Goal: Task Accomplishment & Management: Manage account settings

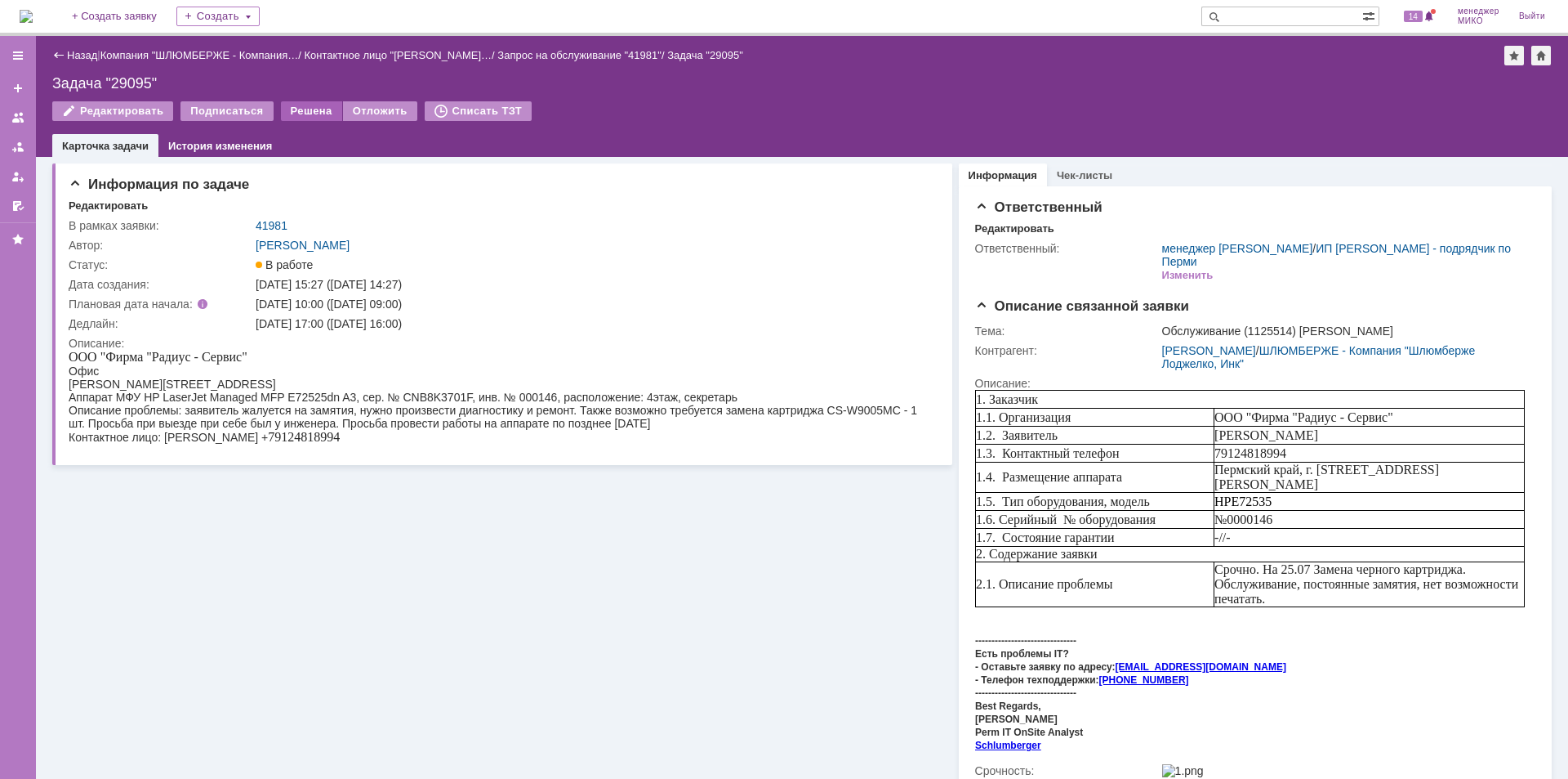
click at [310, 114] on div "Решена" at bounding box center [312, 111] width 61 height 19
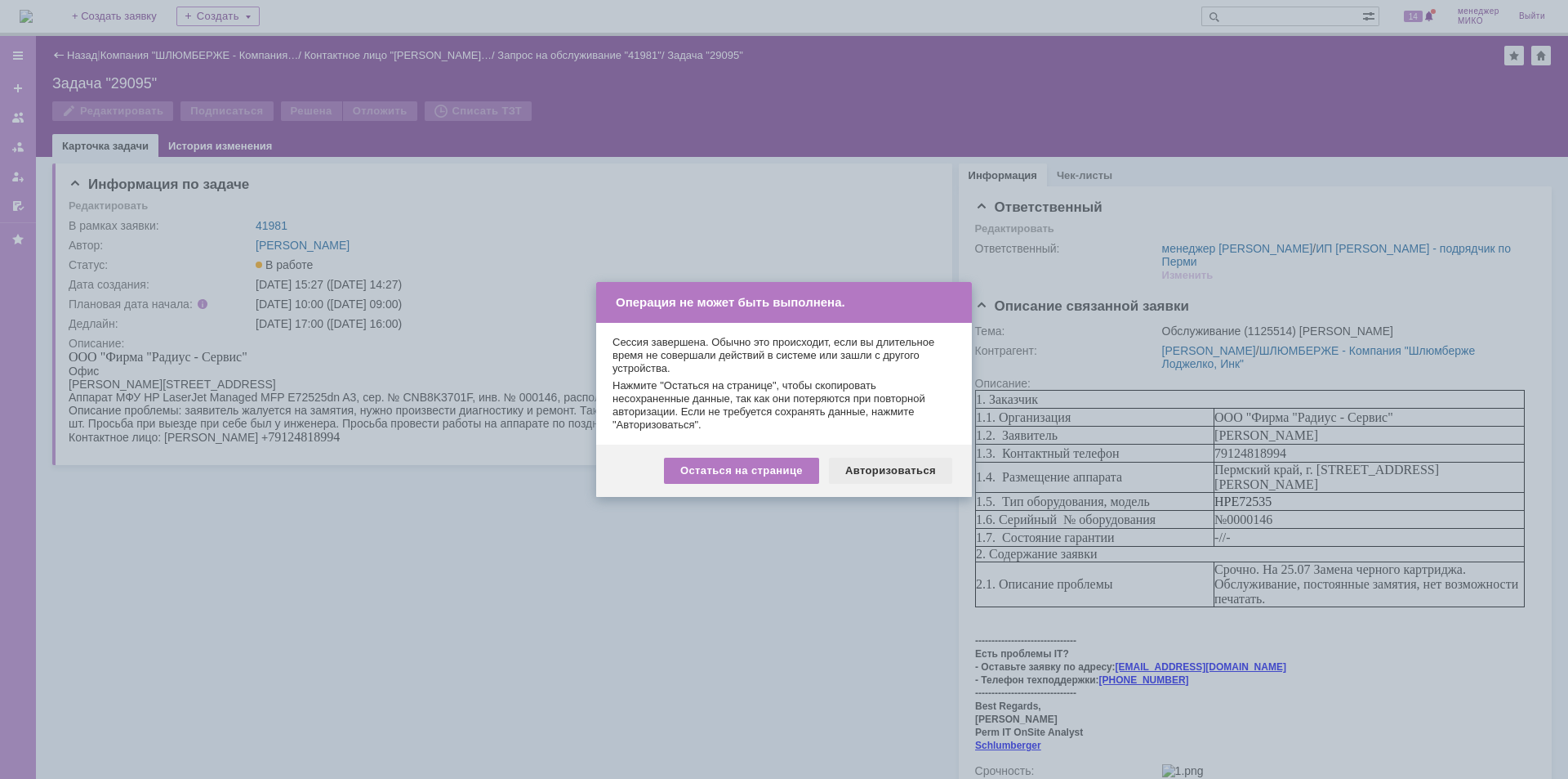
click at [898, 466] on div "Авторизоваться" at bounding box center [890, 471] width 123 height 27
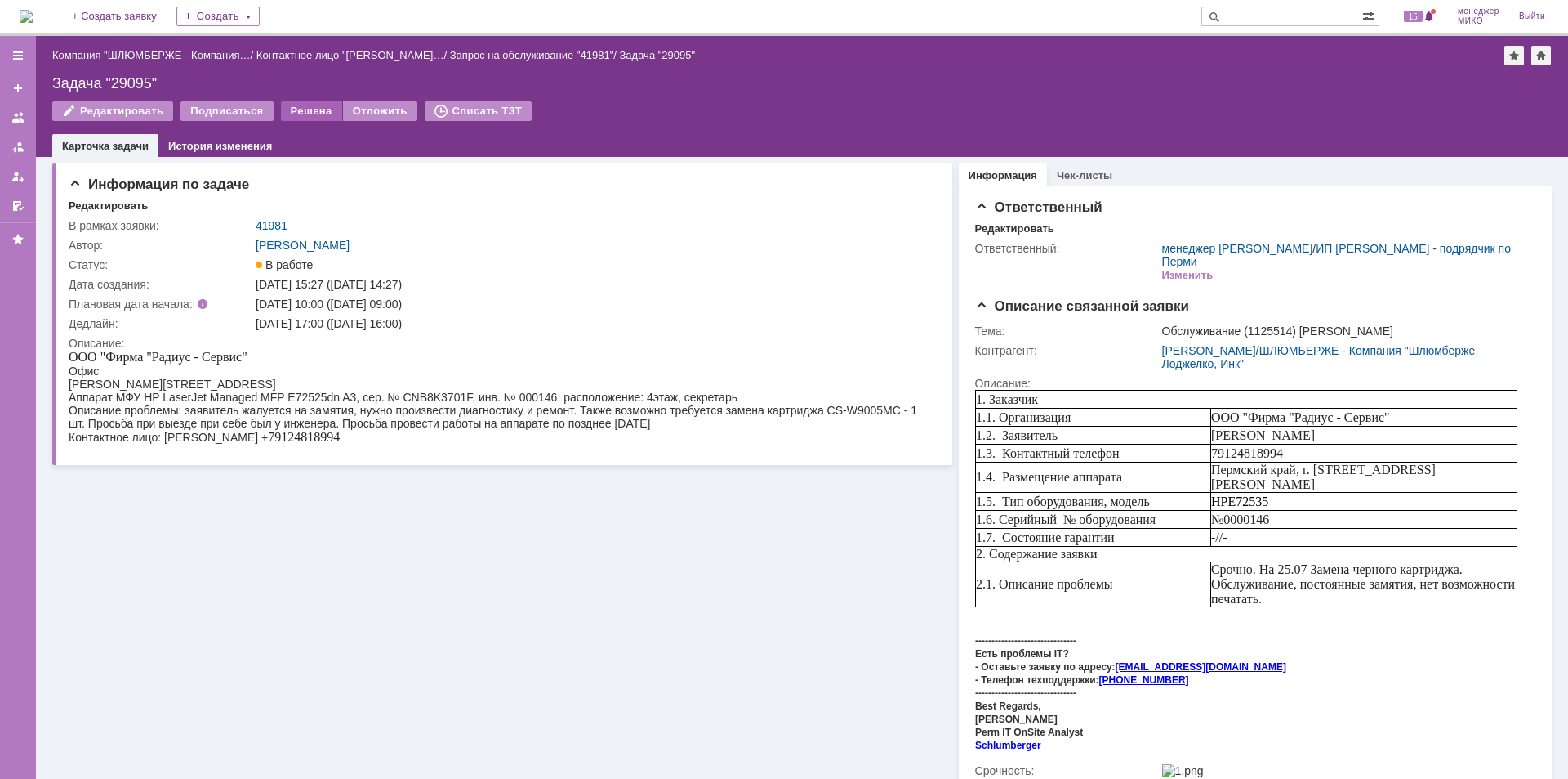
click at [309, 119] on div "Решена" at bounding box center [312, 111] width 61 height 19
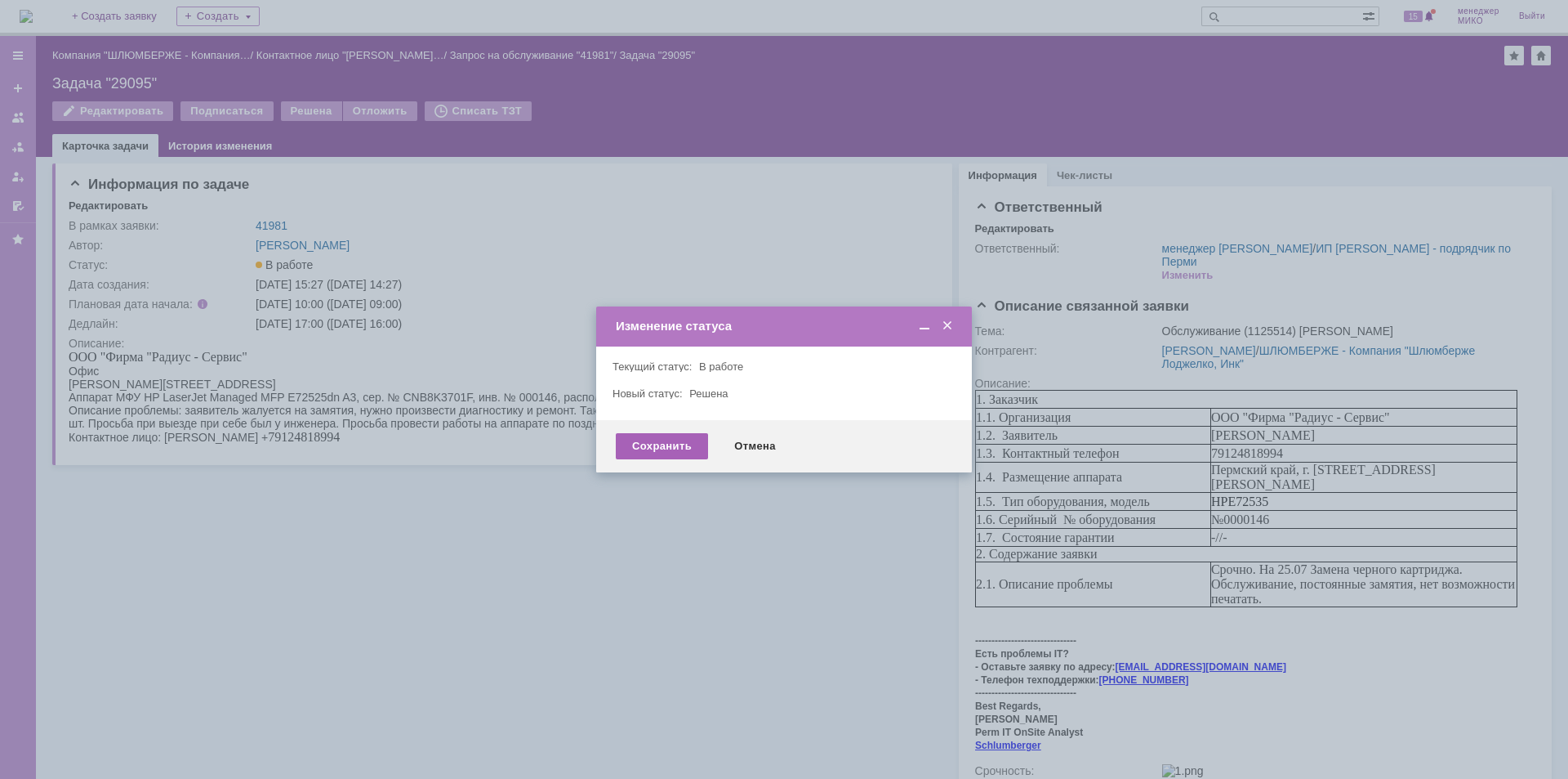
click at [662, 450] on div "Сохранить" at bounding box center [662, 446] width 92 height 27
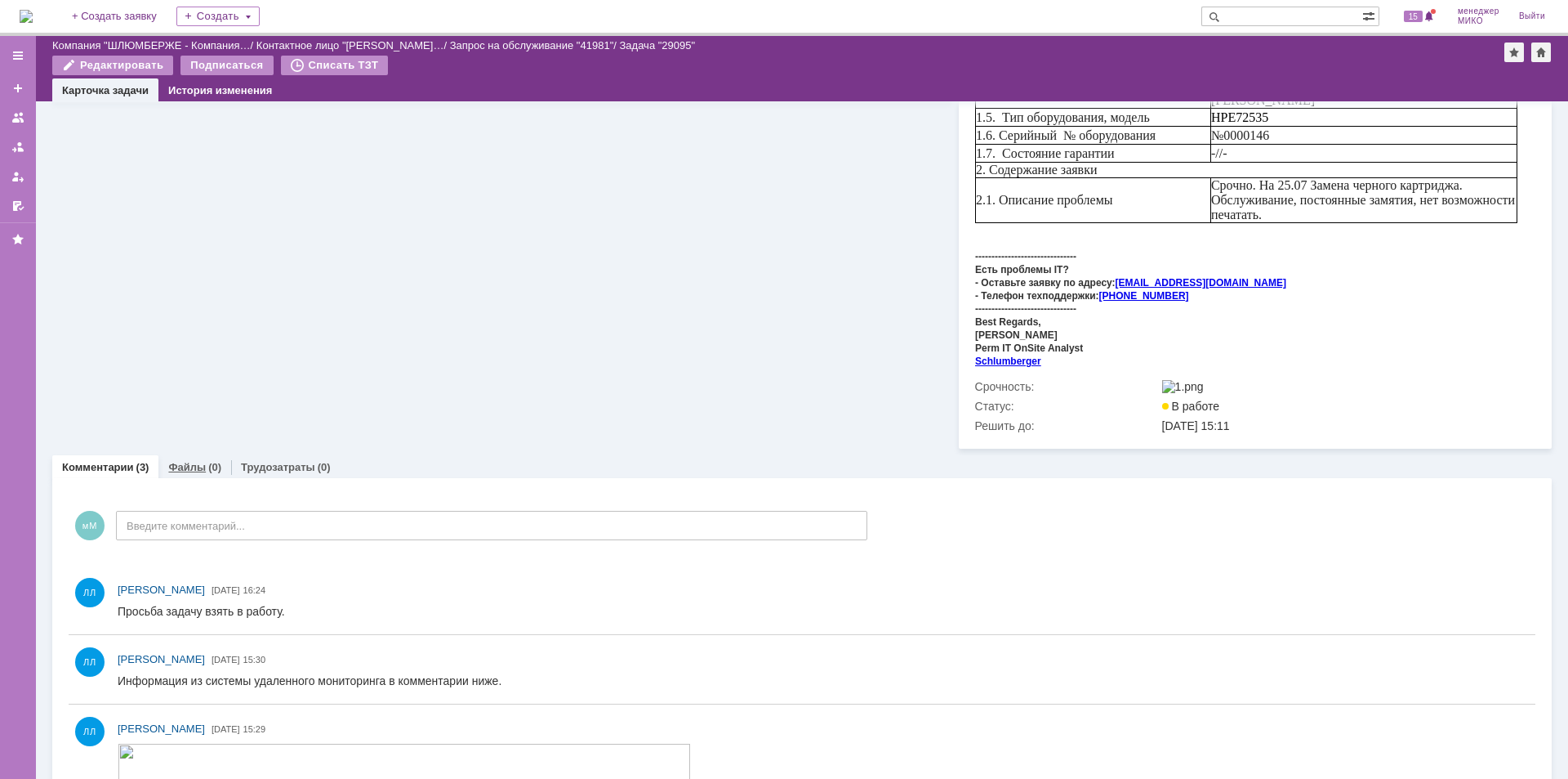
click at [184, 461] on link "Файлы" at bounding box center [186, 466] width 37 height 12
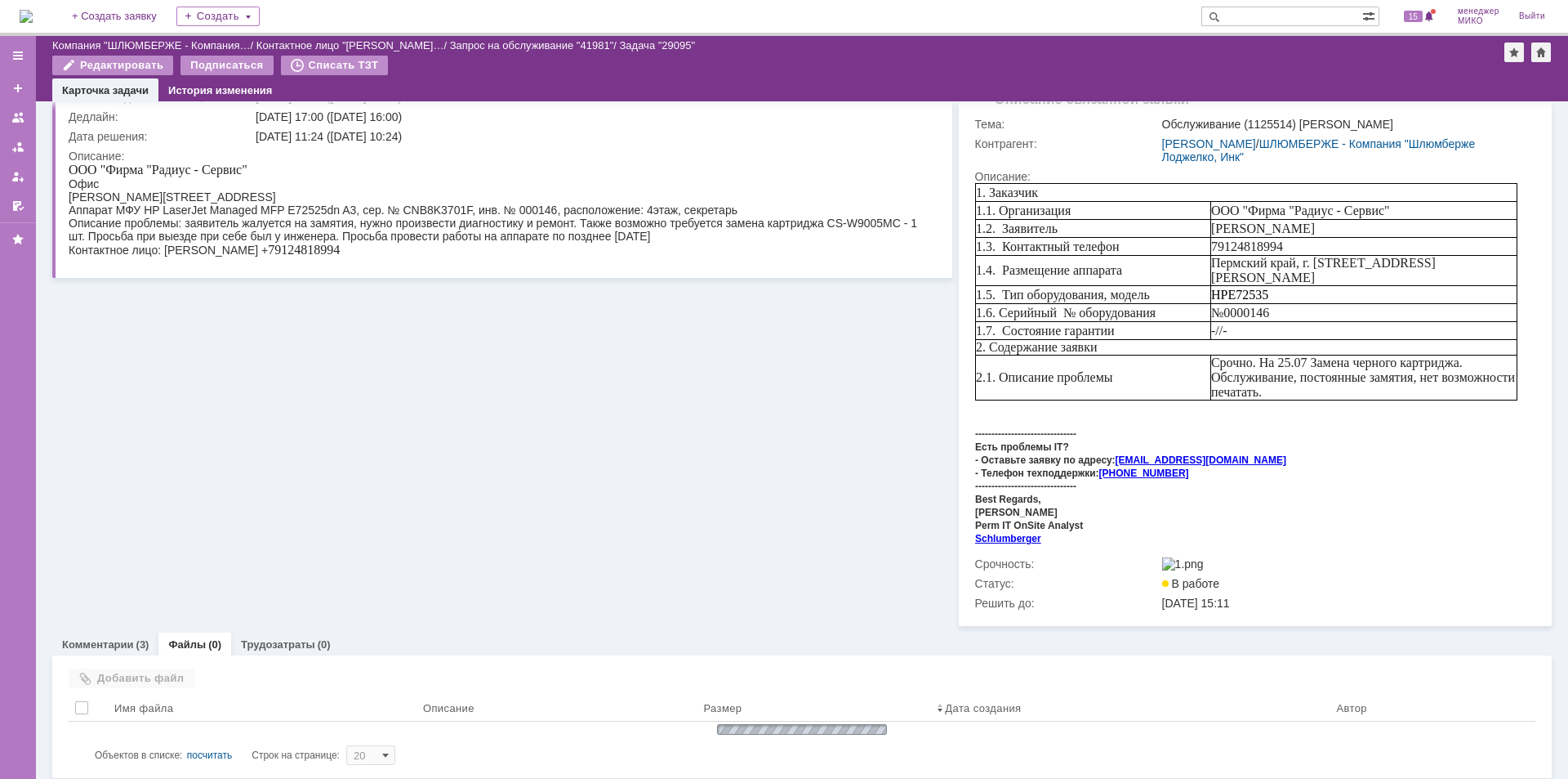
scroll to position [133, 0]
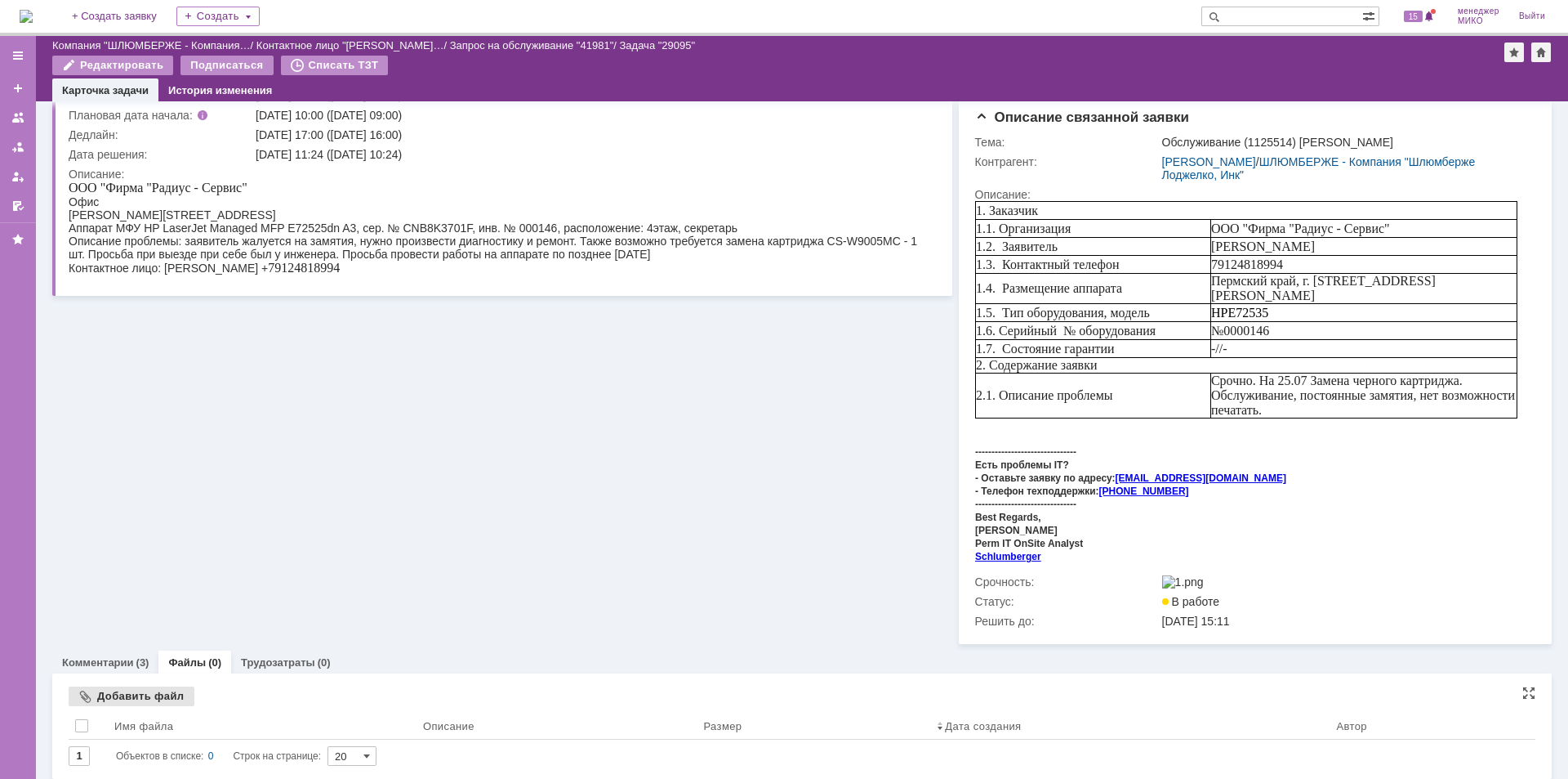
click at [150, 690] on div "Добавить файл" at bounding box center [132, 696] width 126 height 19
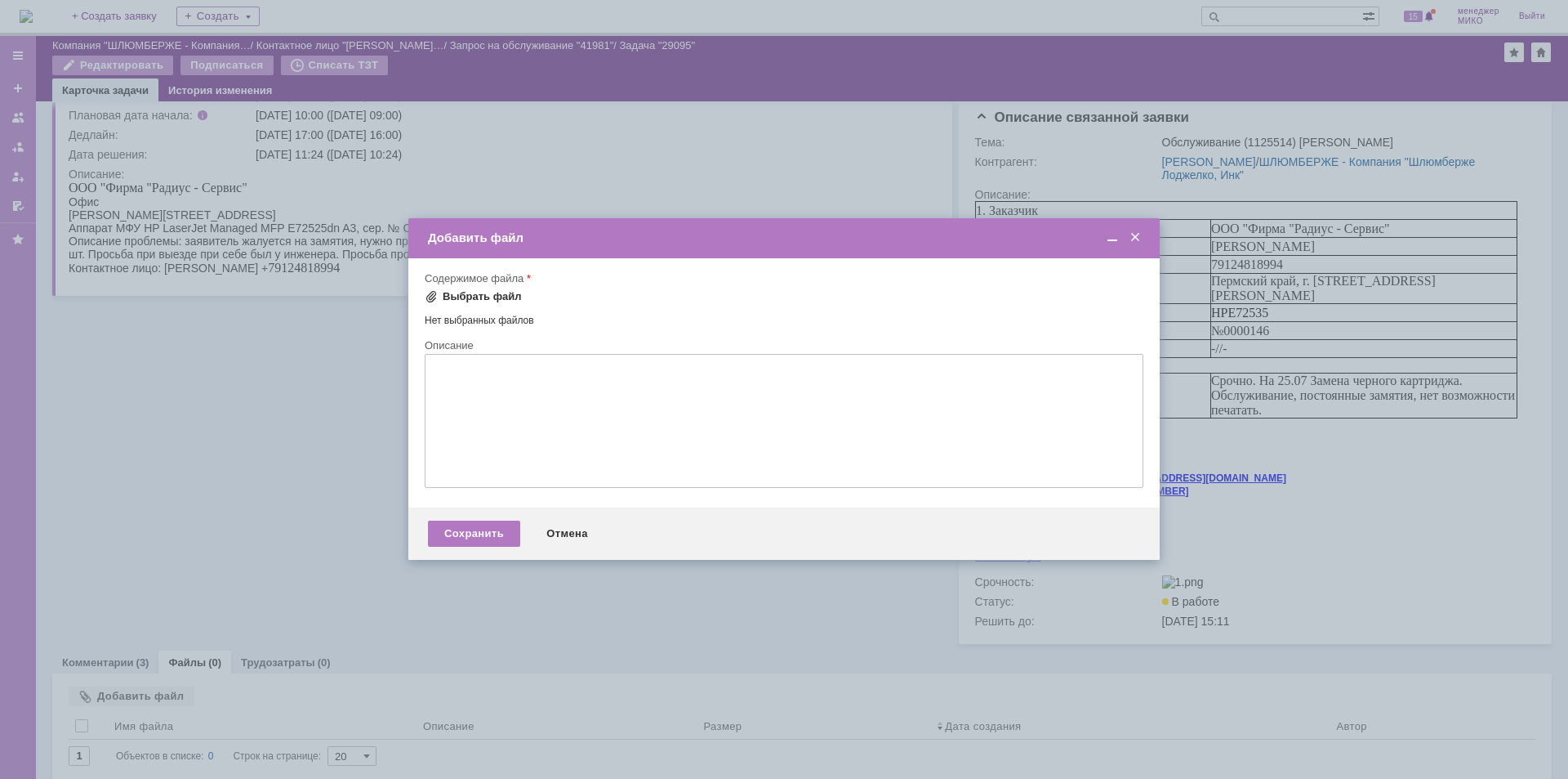
click at [470, 297] on div "Выбрать файл" at bounding box center [482, 296] width 79 height 13
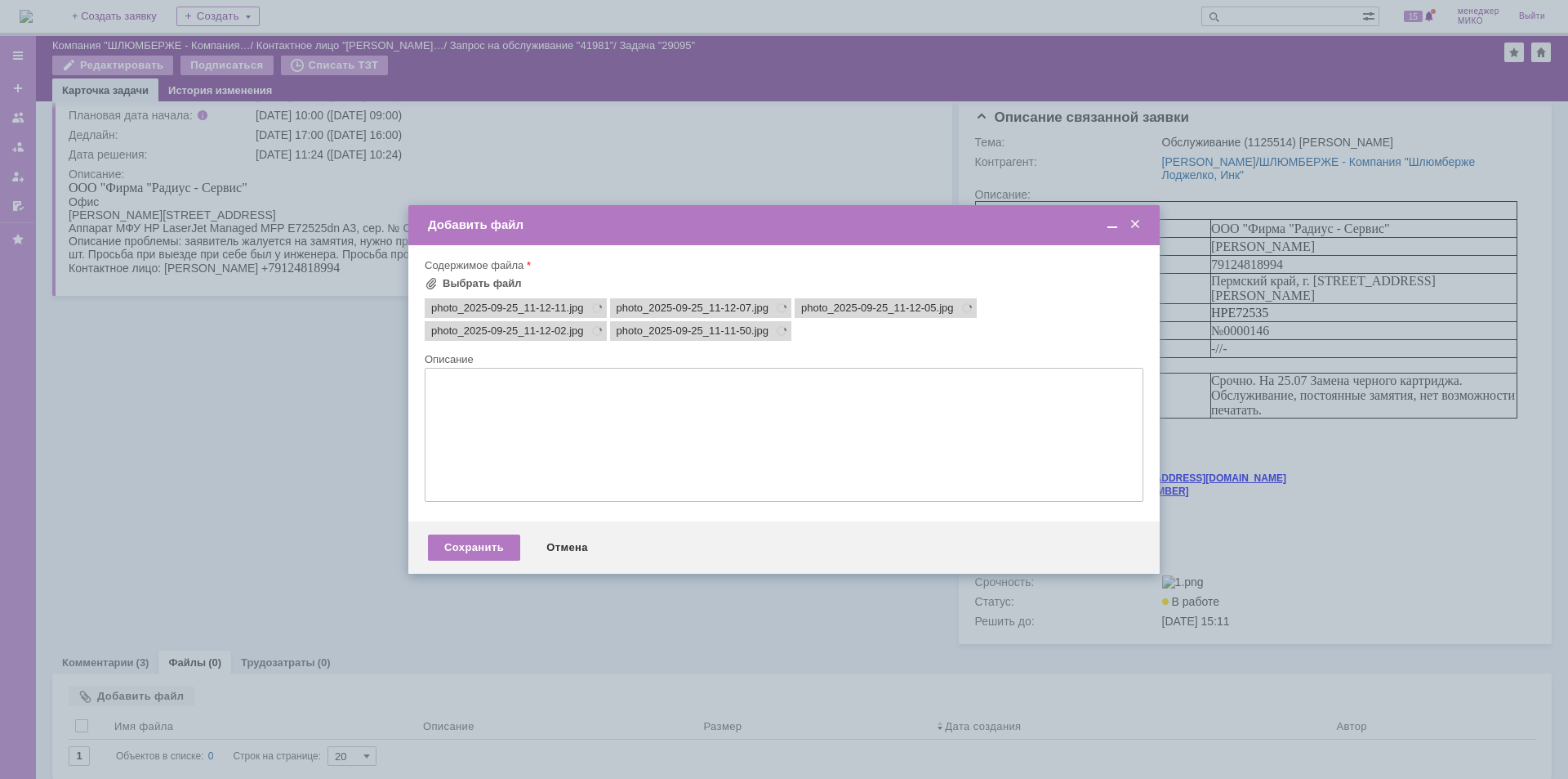
scroll to position [0, 0]
click at [489, 306] on span "photo_2025-09-25_11-12-11" at bounding box center [499, 308] width 135 height 13
click at [478, 554] on div "Сохранить" at bounding box center [473, 548] width 92 height 27
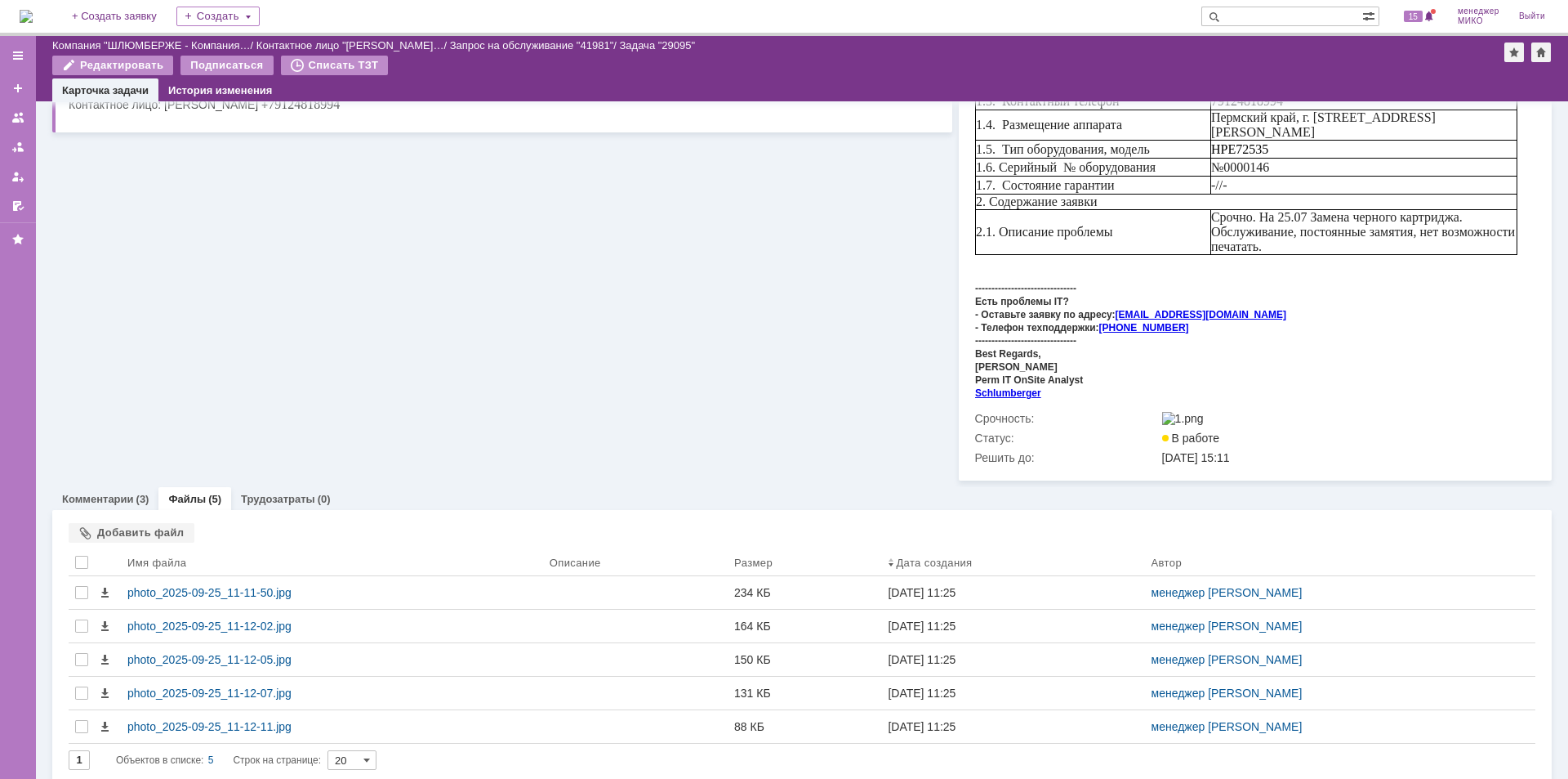
scroll to position [301, 0]
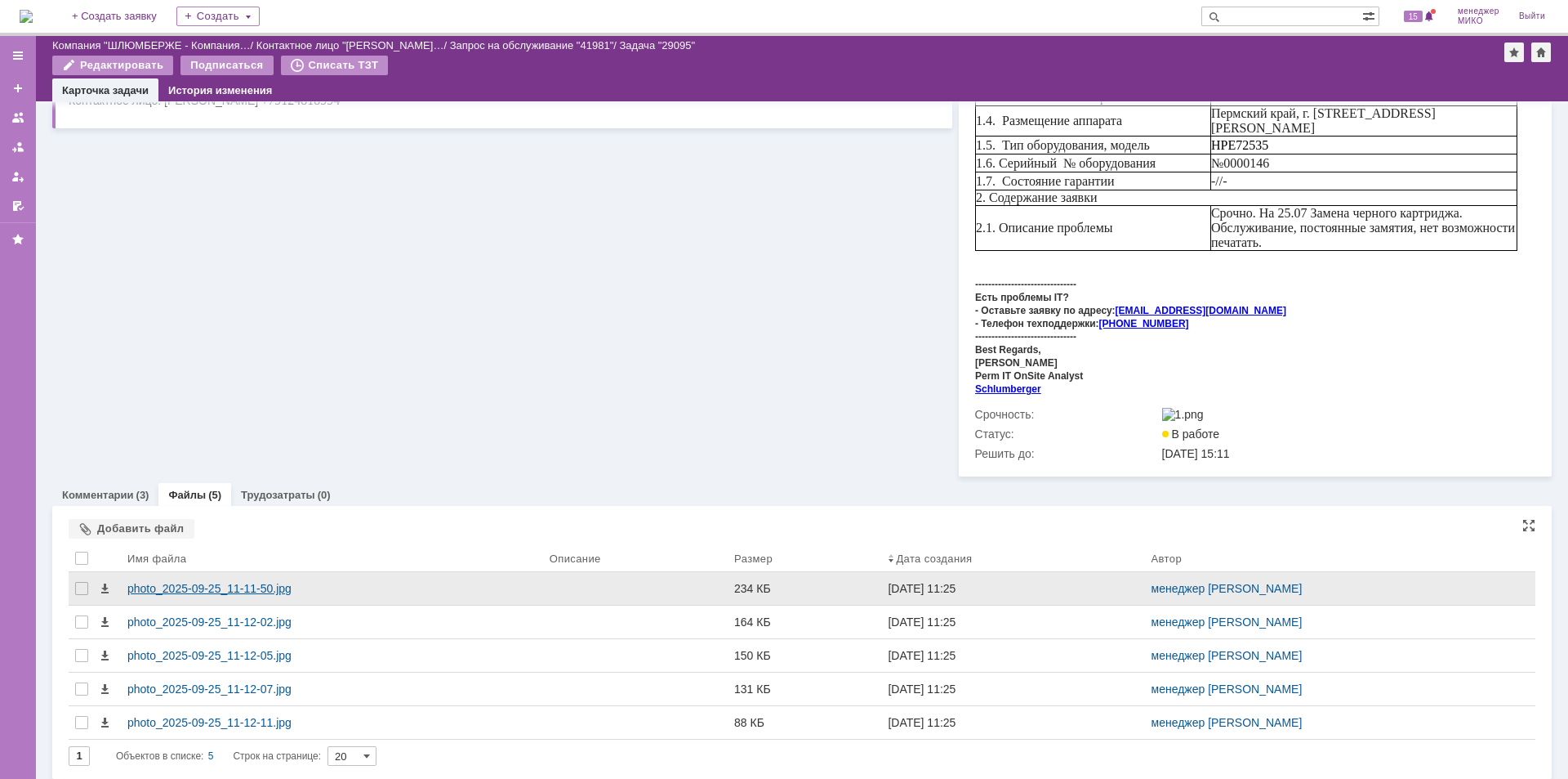
click at [226, 585] on div "photo_2025-09-25_11-11-50.jpg" at bounding box center [332, 588] width 409 height 13
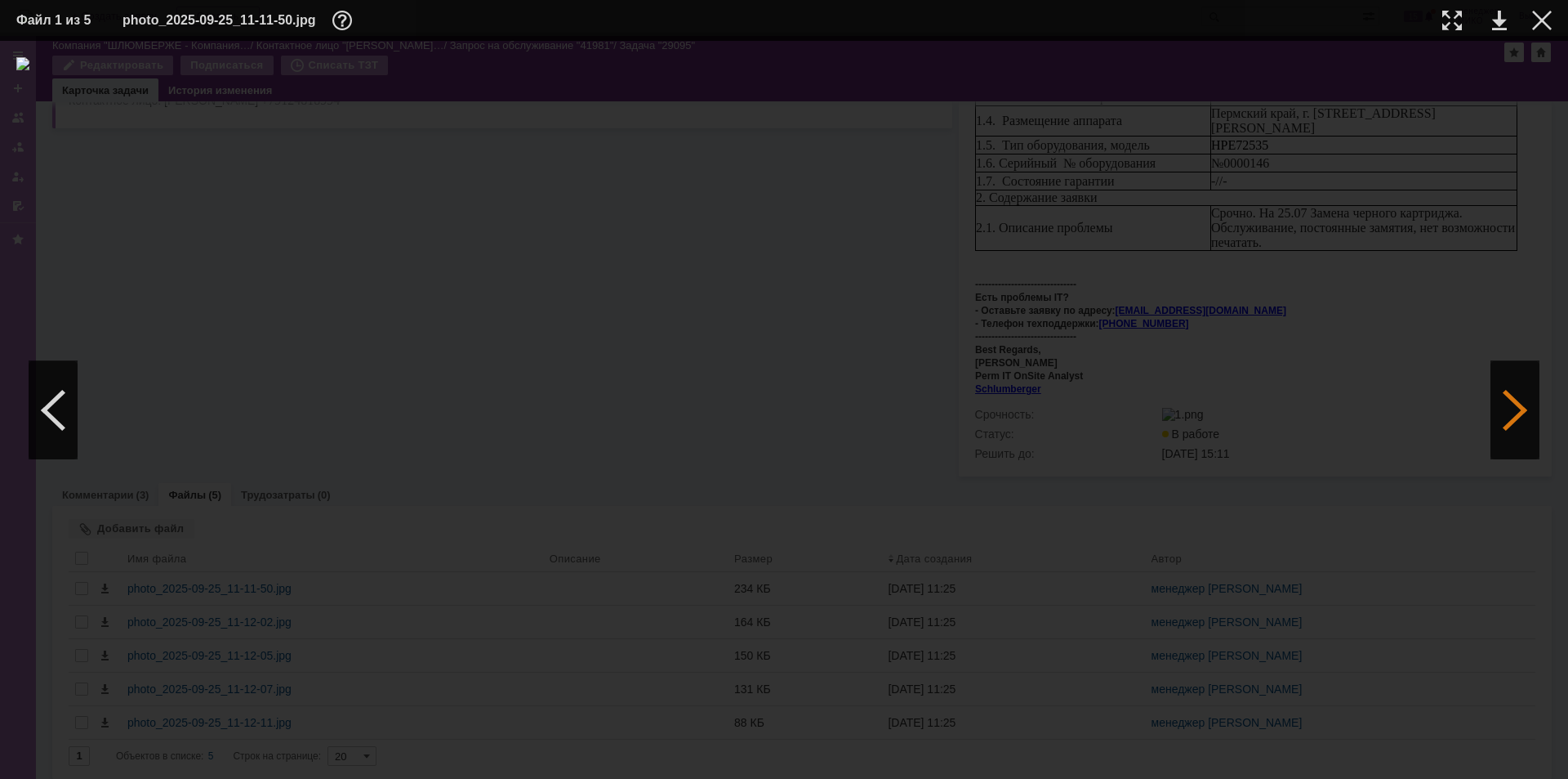
click at [1516, 415] on div at bounding box center [1515, 410] width 49 height 98
click at [1542, 21] on div at bounding box center [1542, 20] width 19 height 19
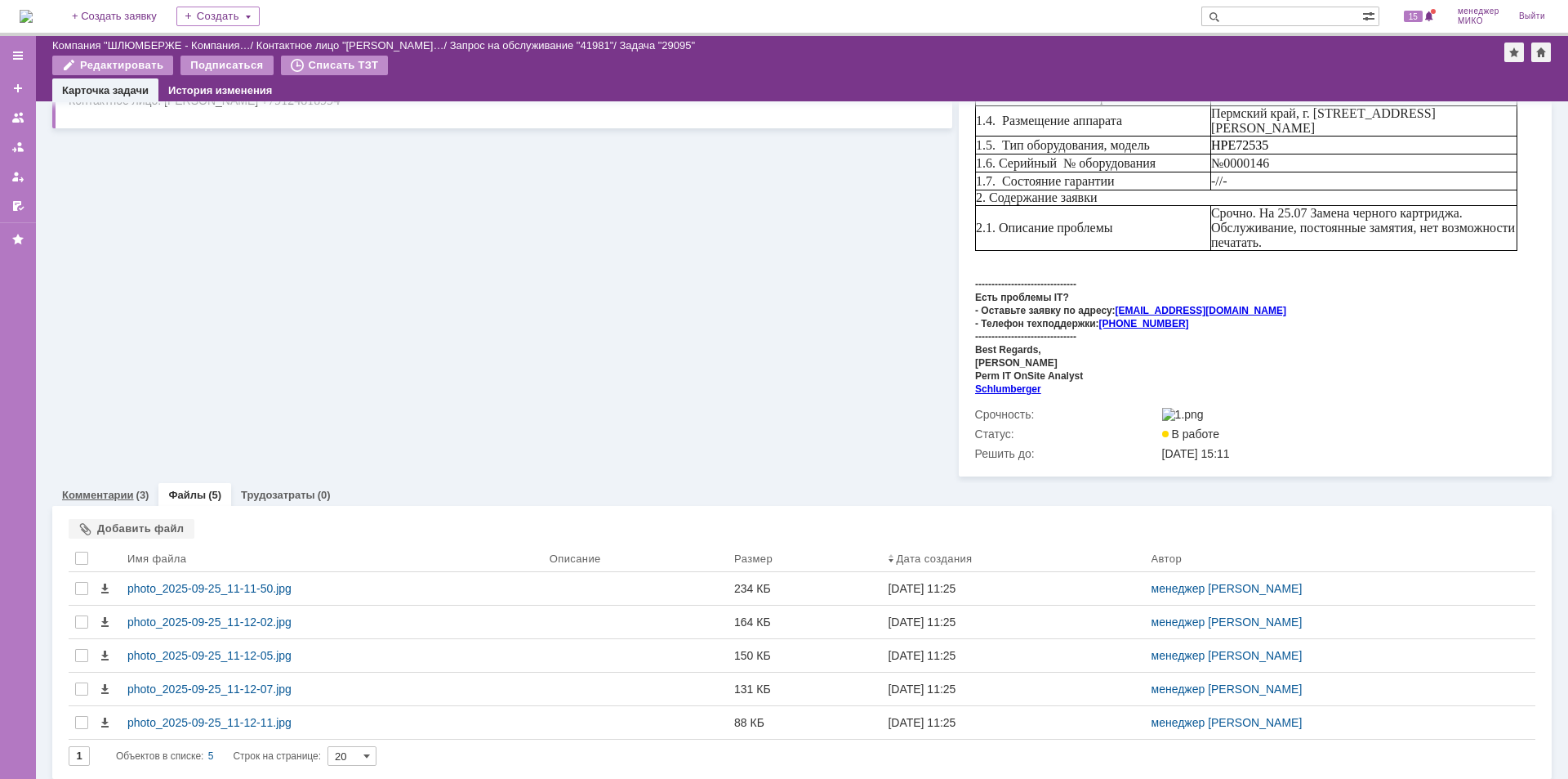
click at [113, 489] on link "Комментарии" at bounding box center [98, 495] width 72 height 12
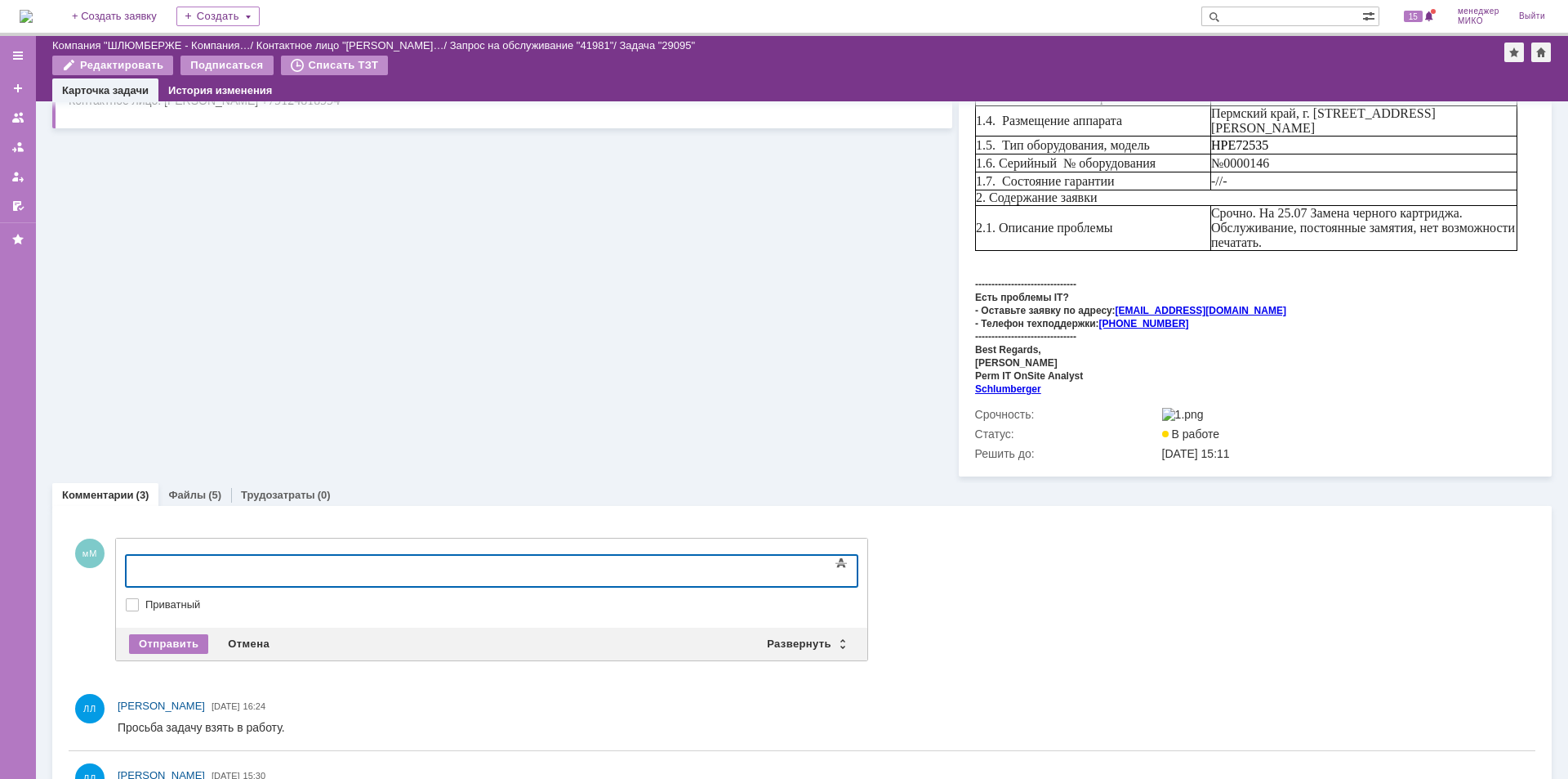
click at [375, 569] on div at bounding box center [259, 569] width 232 height 13
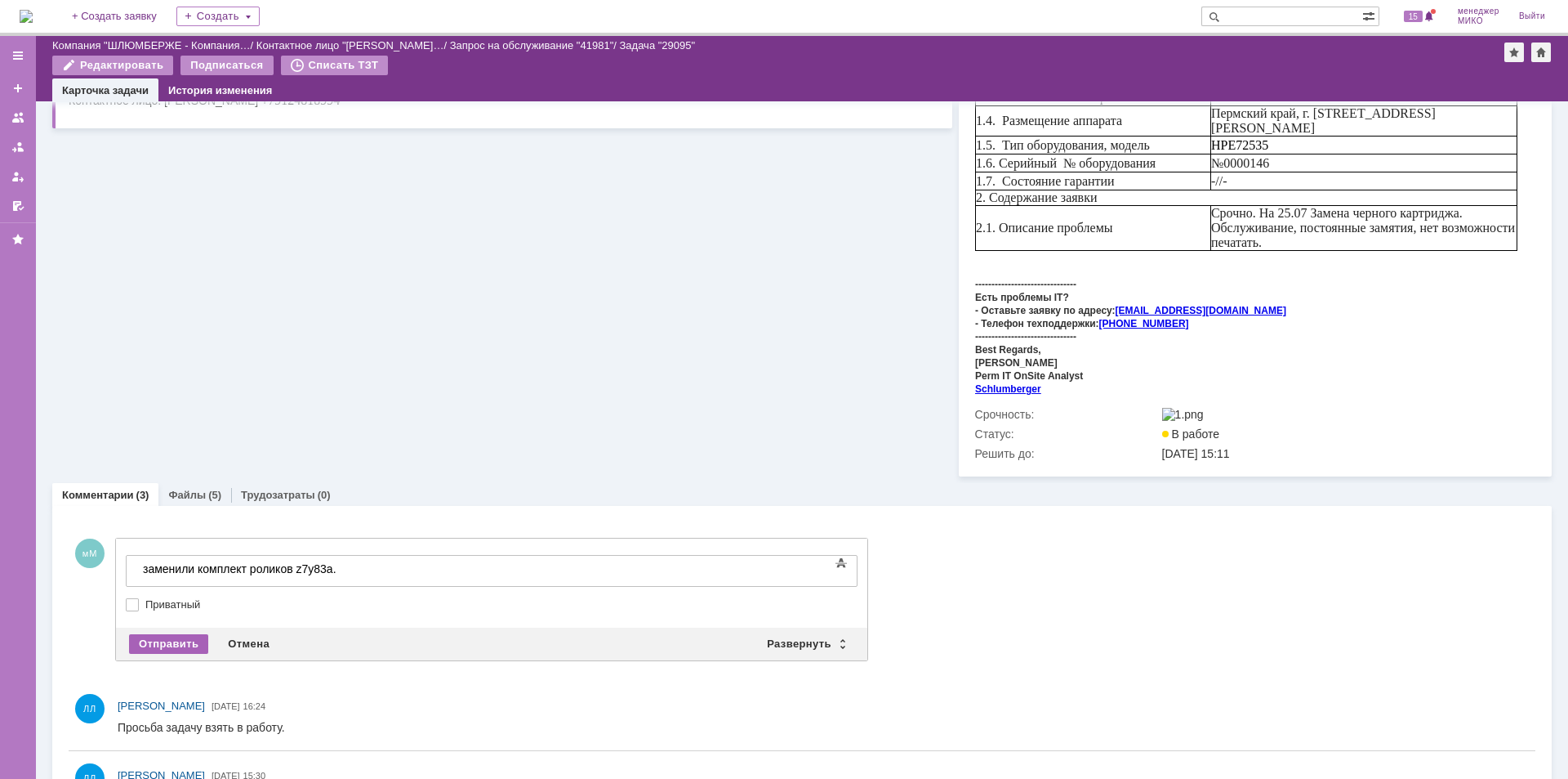
click at [188, 635] on div "Отправить" at bounding box center [168, 644] width 79 height 19
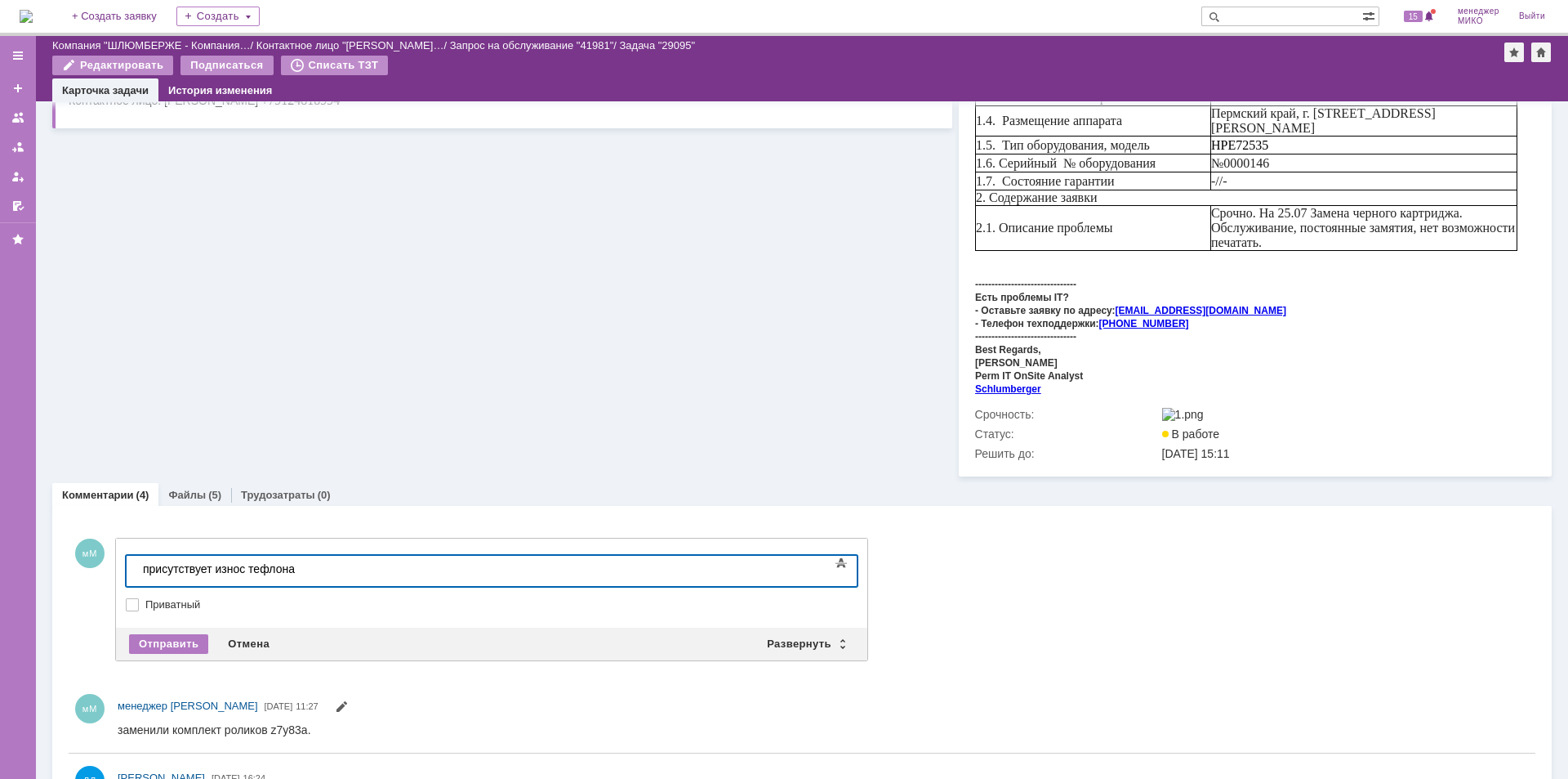
click at [350, 570] on div "присутствует износ тефлона" at bounding box center [259, 569] width 232 height 13
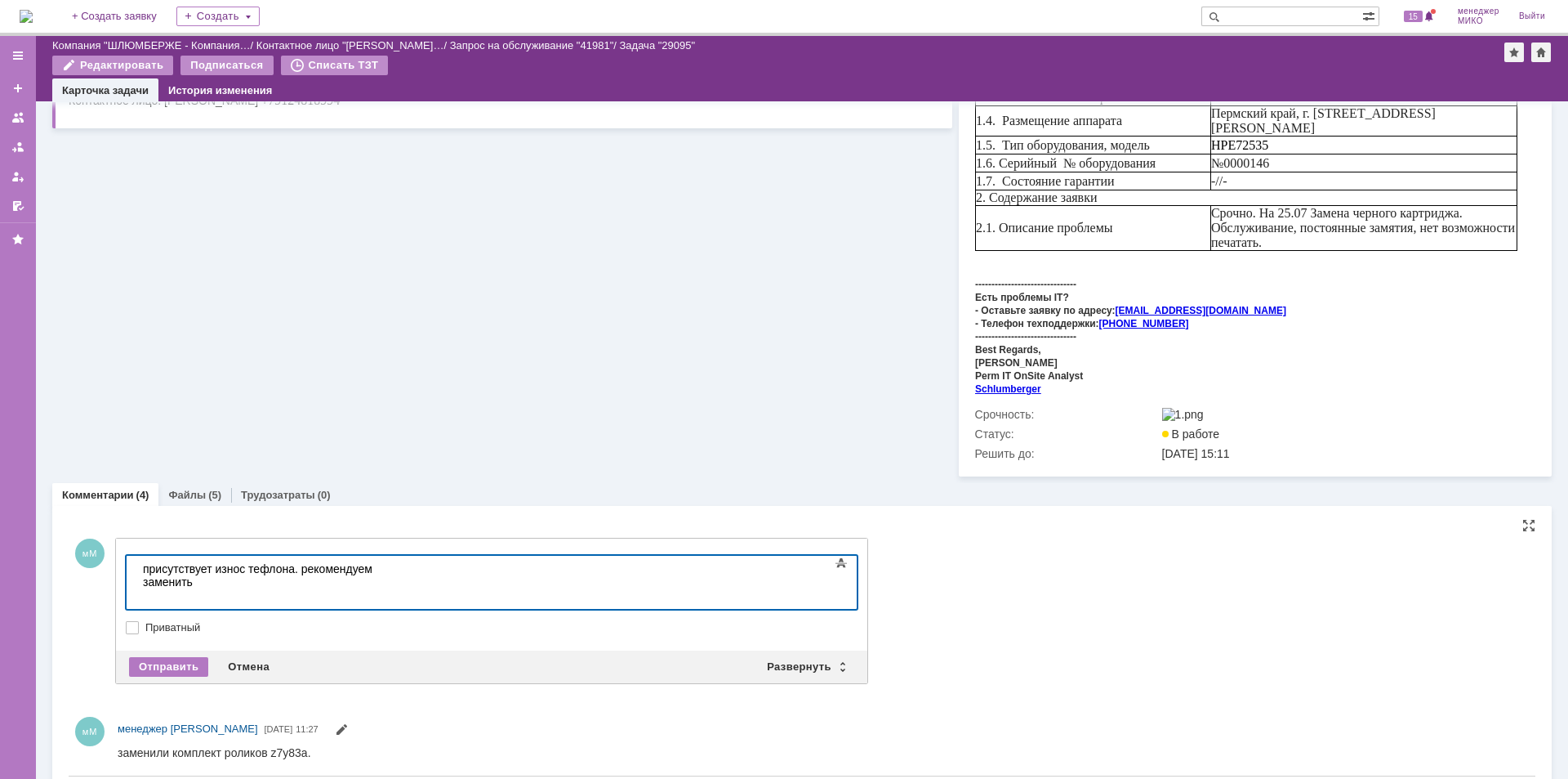
click at [375, 589] on h1 "​" at bounding box center [259, 601] width 232 height 25
click at [375, 571] on div "присутствует износ тефлона. рекомендуем заменить" at bounding box center [259, 575] width 232 height 27
click at [179, 660] on div "Отправить" at bounding box center [168, 667] width 79 height 19
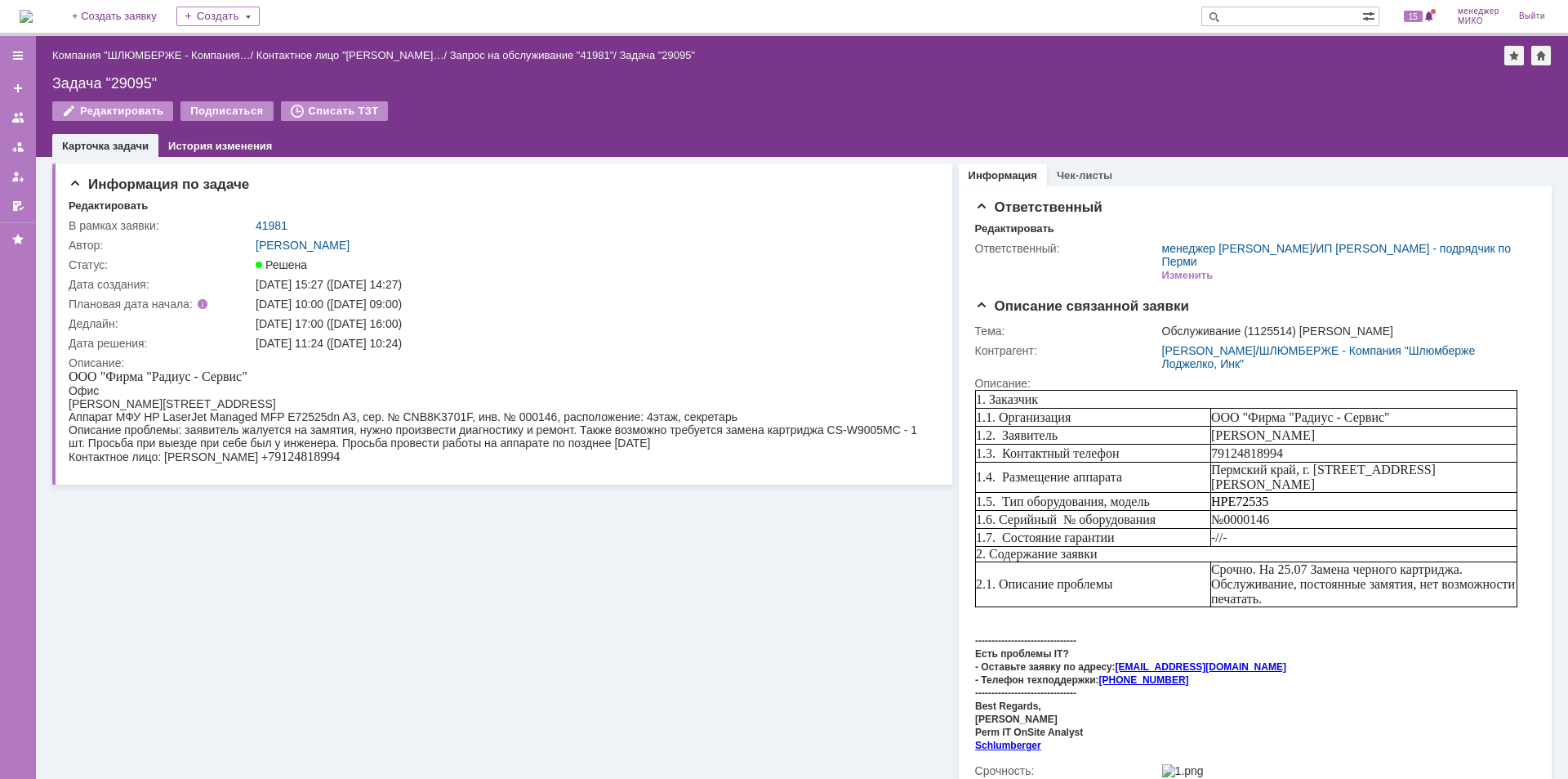
scroll to position [0, 0]
click at [12, 112] on div at bounding box center [18, 118] width 13 height 13
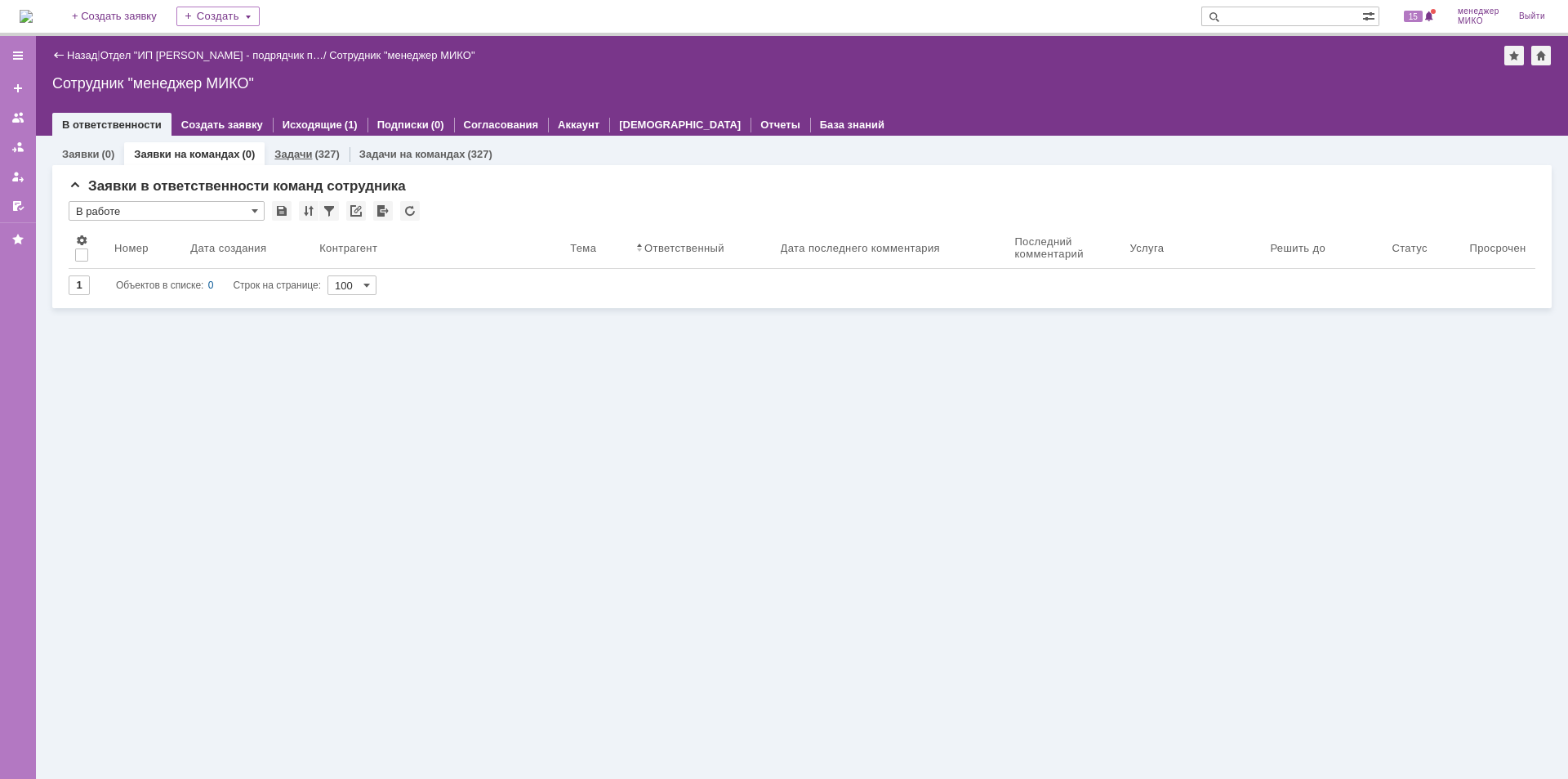
click at [296, 153] on link "Задачи" at bounding box center [292, 154] width 37 height 12
